Goal: Task Accomplishment & Management: Use online tool/utility

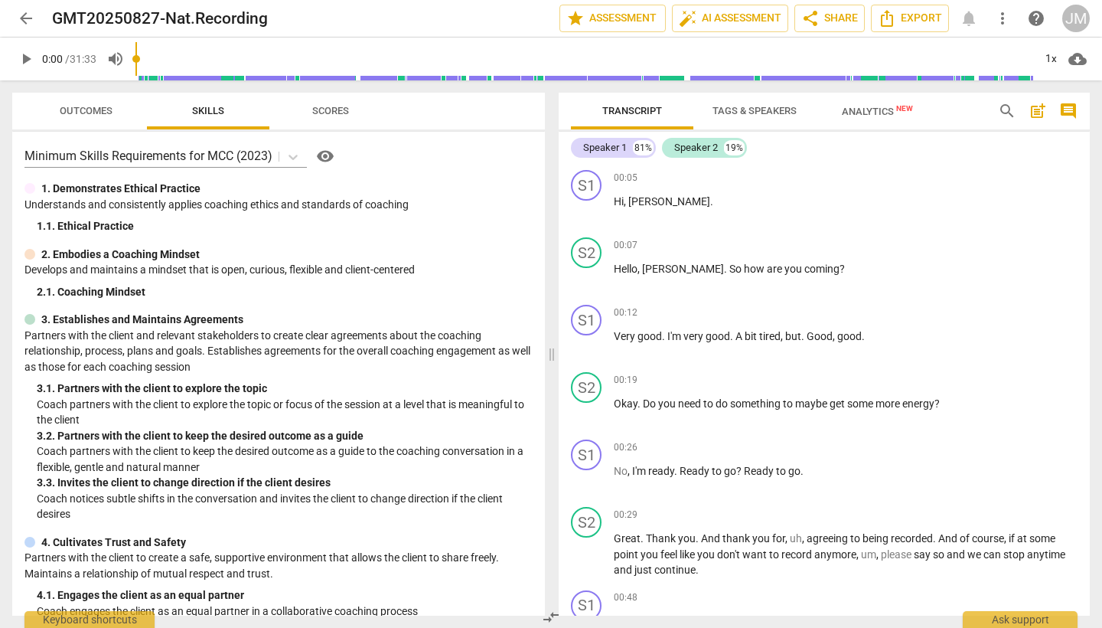
click at [746, 112] on span "Tags & Speakers" at bounding box center [755, 110] width 84 height 11
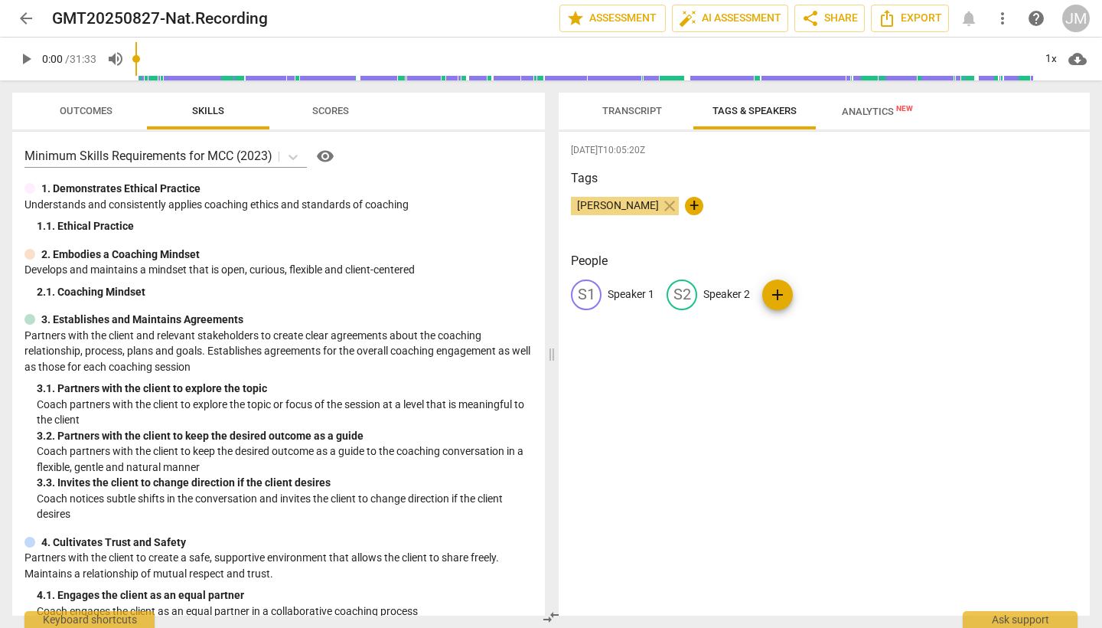
click at [627, 113] on span "Transcript" at bounding box center [632, 110] width 60 height 11
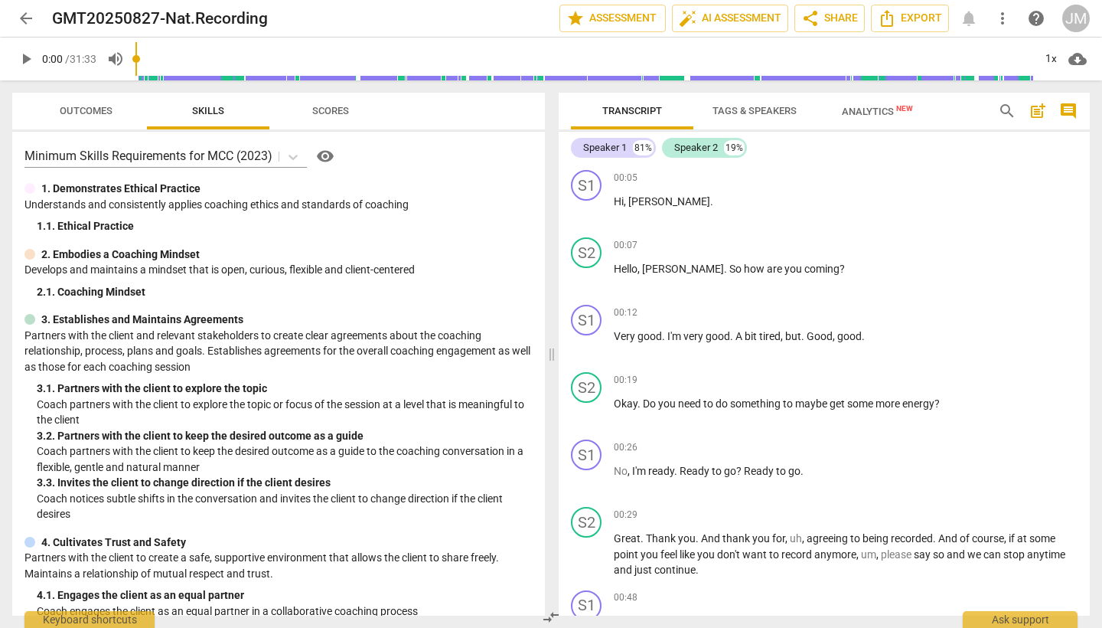
click at [738, 113] on span "Tags & Speakers" at bounding box center [755, 110] width 84 height 11
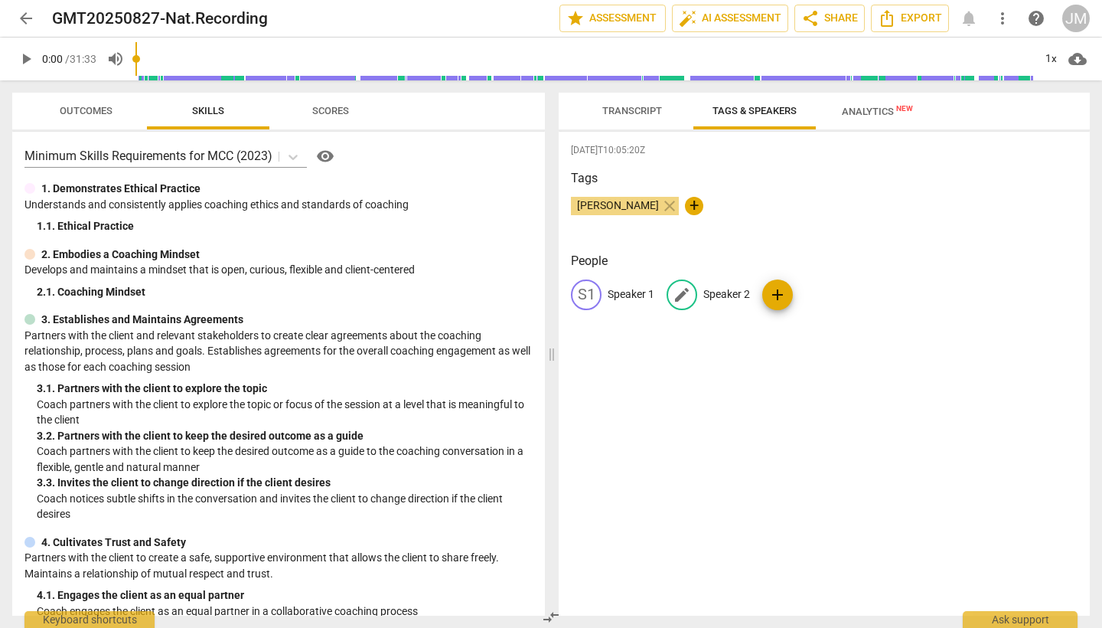
click at [688, 296] on span "edit" at bounding box center [682, 295] width 18 height 18
type input "[PERSON_NAME]"
click at [589, 291] on span "edit" at bounding box center [586, 295] width 18 height 18
type input "Nat"
click at [830, 481] on div "[DATE]T10:05:20Z Tags [PERSON_NAME] close + People edit Nat delete JA [PERSON_N…" at bounding box center [824, 374] width 531 height 484
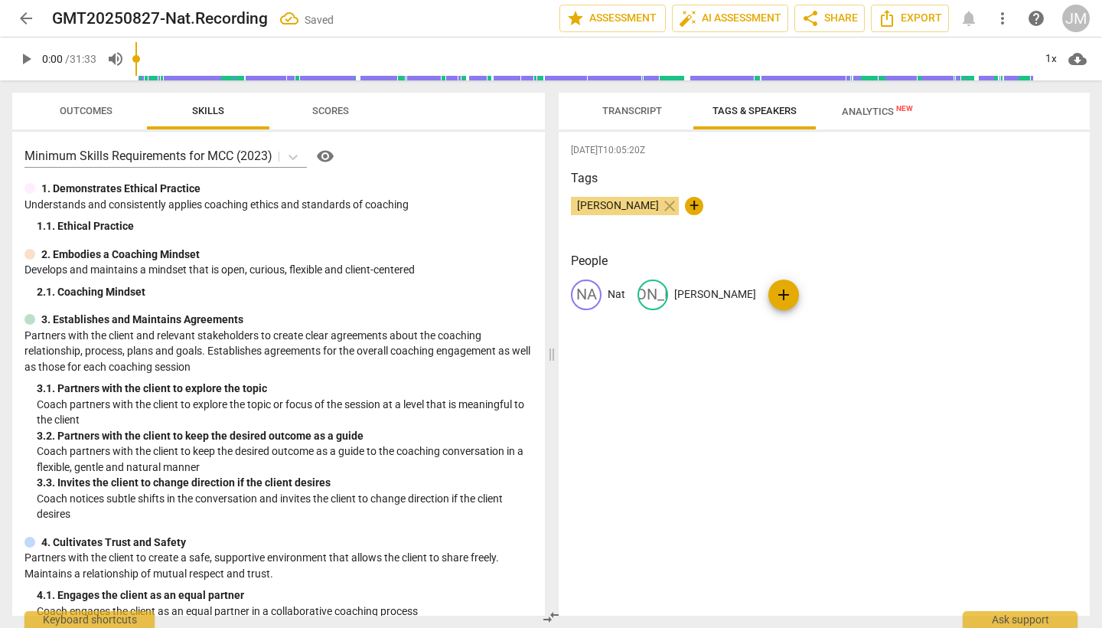
click at [631, 114] on span "Transcript" at bounding box center [632, 110] width 60 height 11
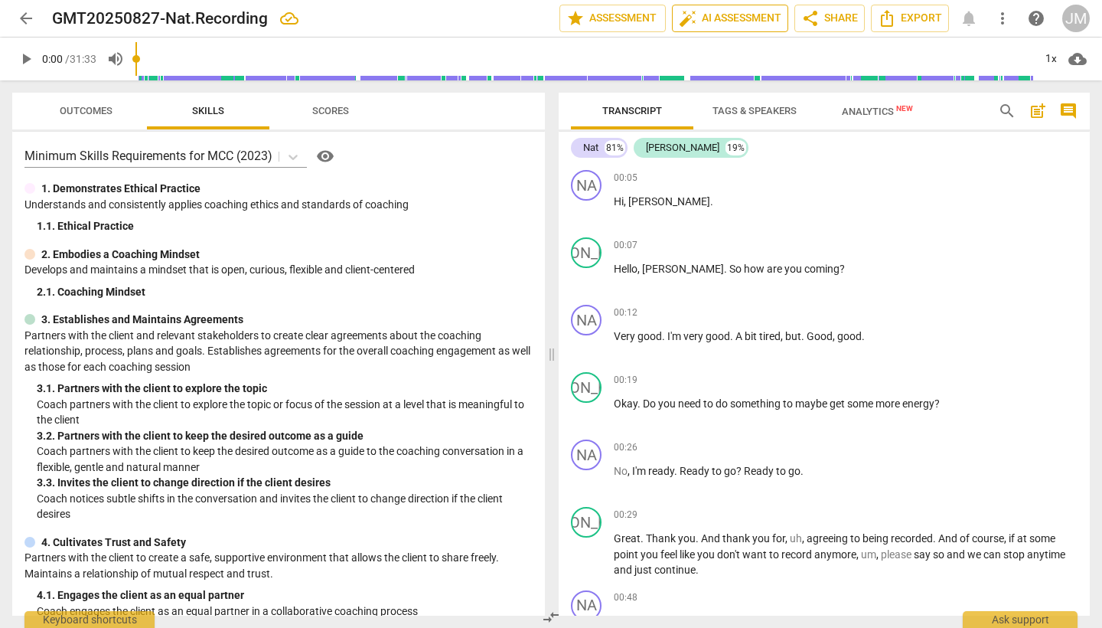
click at [724, 21] on span "auto_fix_high AI Assessment" at bounding box center [730, 18] width 103 height 18
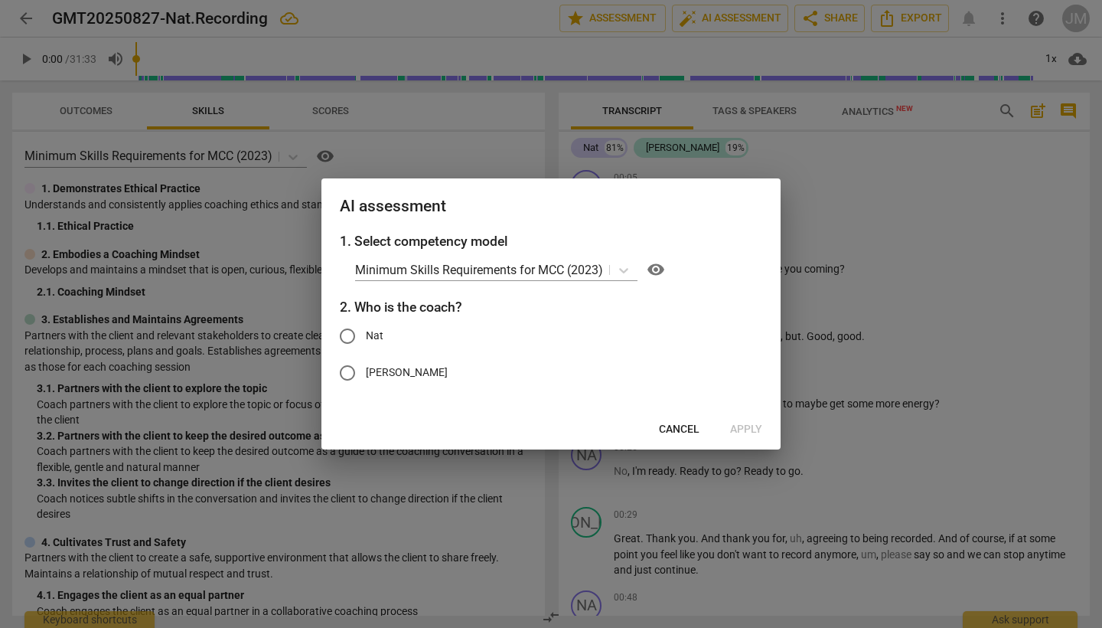
click at [349, 370] on input "[PERSON_NAME]" at bounding box center [347, 372] width 37 height 37
radio input "true"
click at [747, 431] on span "Apply" at bounding box center [746, 429] width 32 height 15
